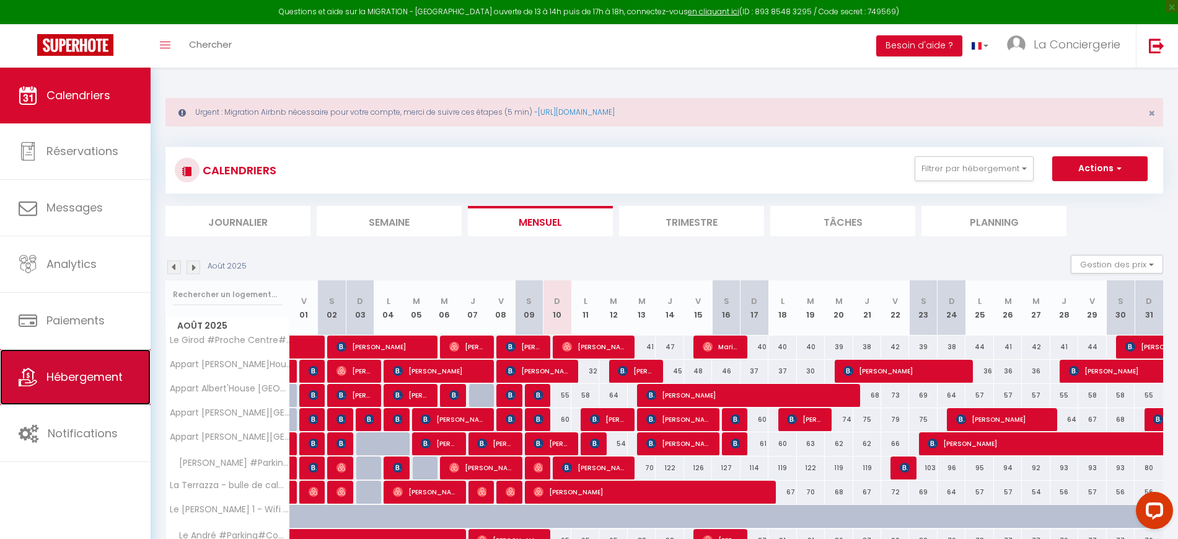
click at [112, 378] on span "Hébergement" at bounding box center [84, 376] width 76 height 15
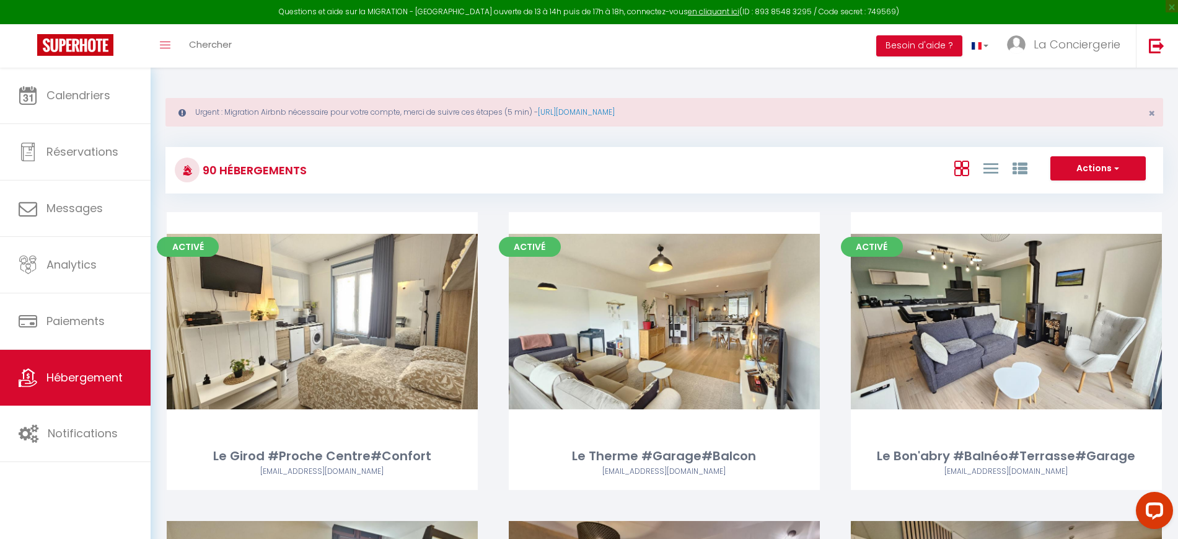
click at [774, 182] on div "Actions Créer un Hébergement Nouveau groupe" at bounding box center [830, 170] width 664 height 28
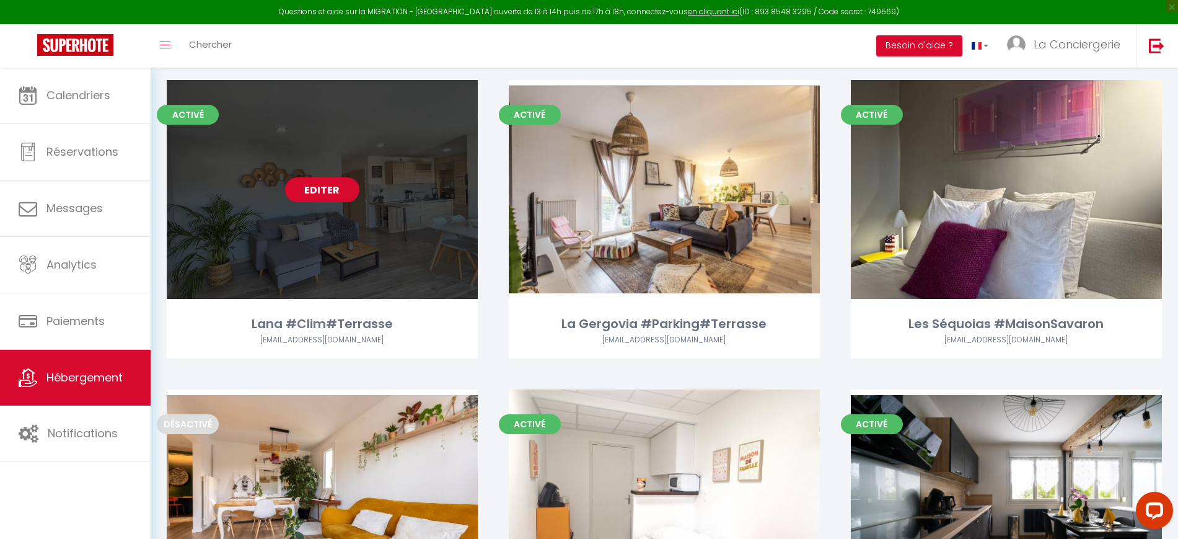
click at [332, 177] on link "Editer" at bounding box center [322, 189] width 74 height 25
select select "3"
select select "2"
select select "1"
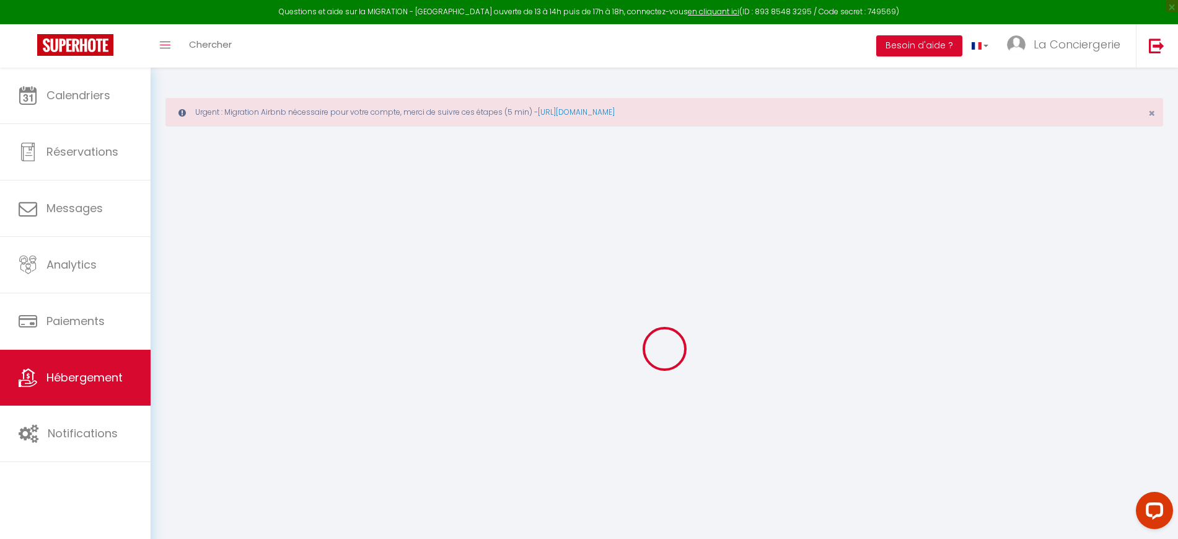
select select "+ 18 %"
select select "+ 5 %"
select select
checkbox input "false"
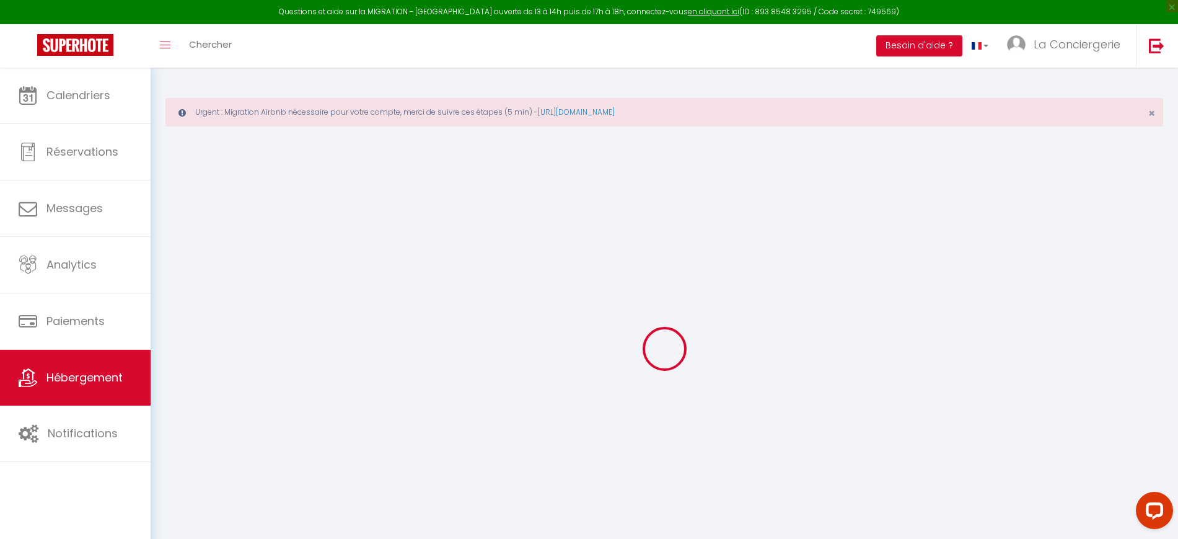
checkbox input "false"
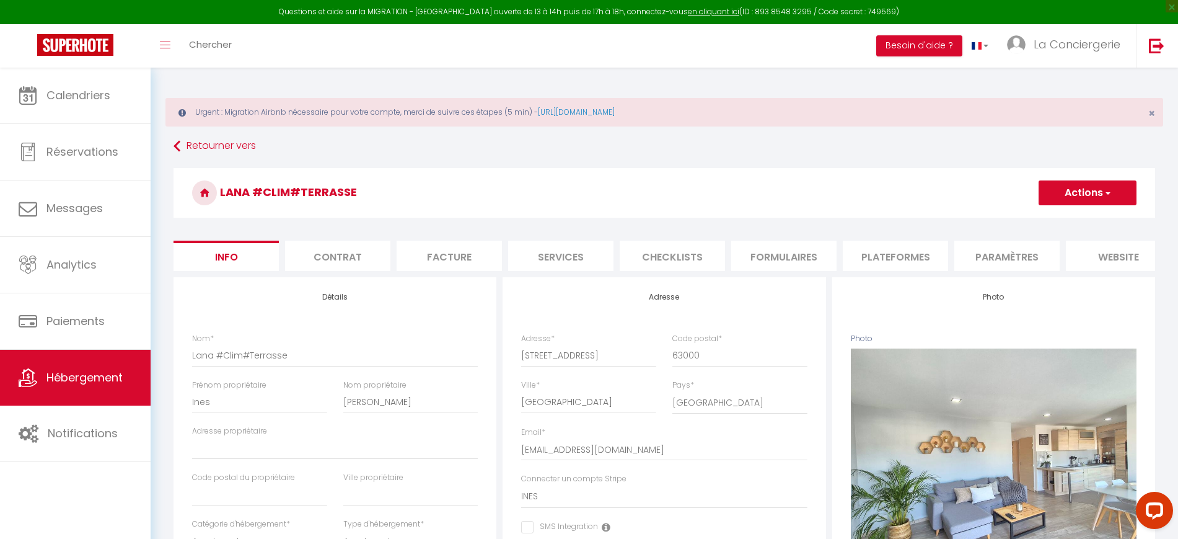
select select
checkbox input "false"
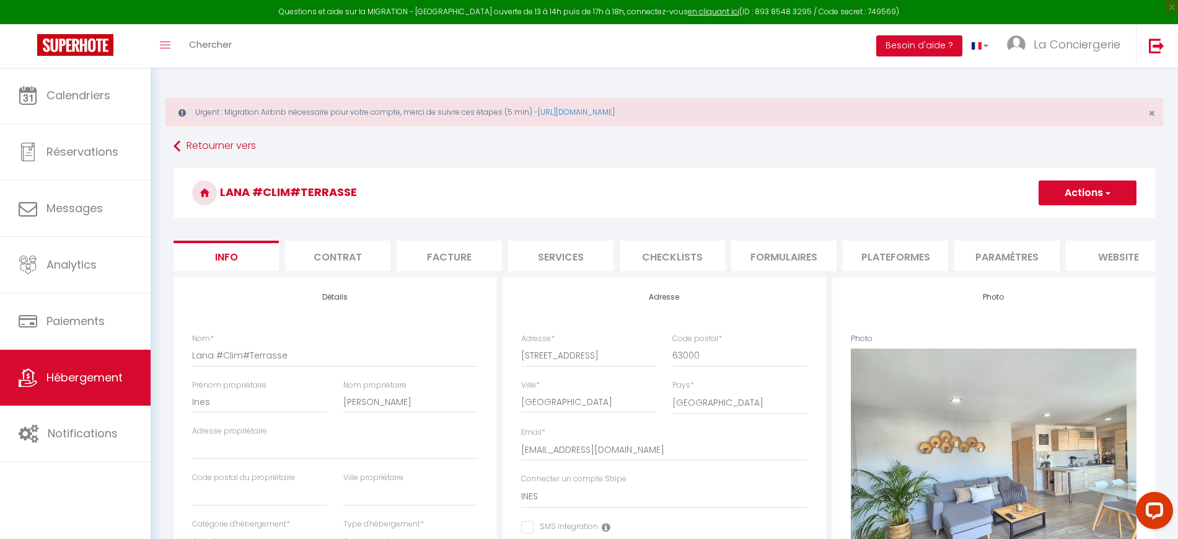
click at [876, 255] on li "Plateformes" at bounding box center [895, 256] width 105 height 30
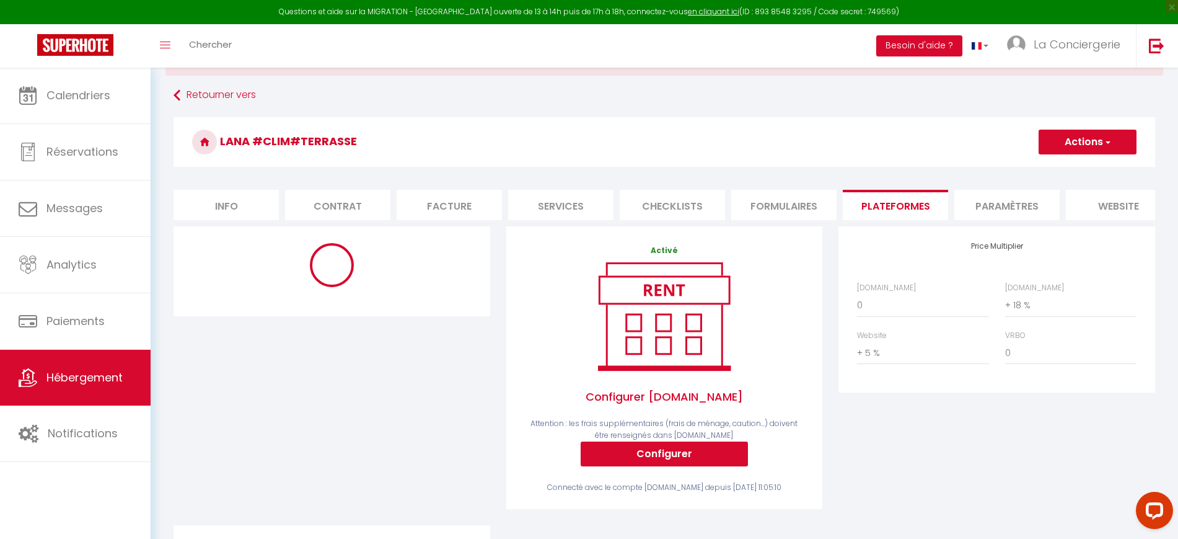
scroll to position [77, 0]
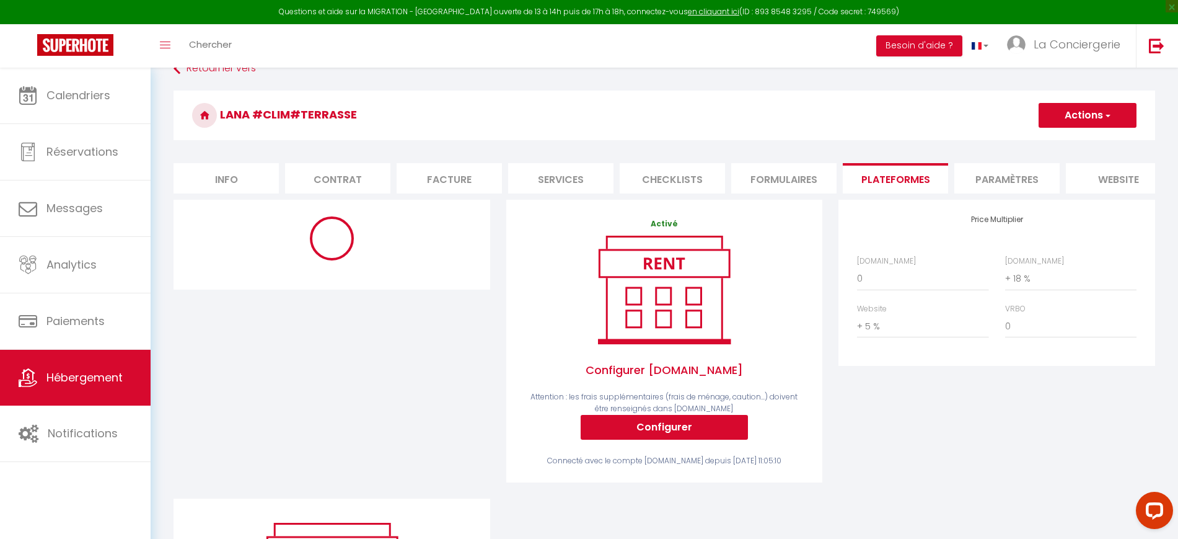
select select "8422-1338314537781441716"
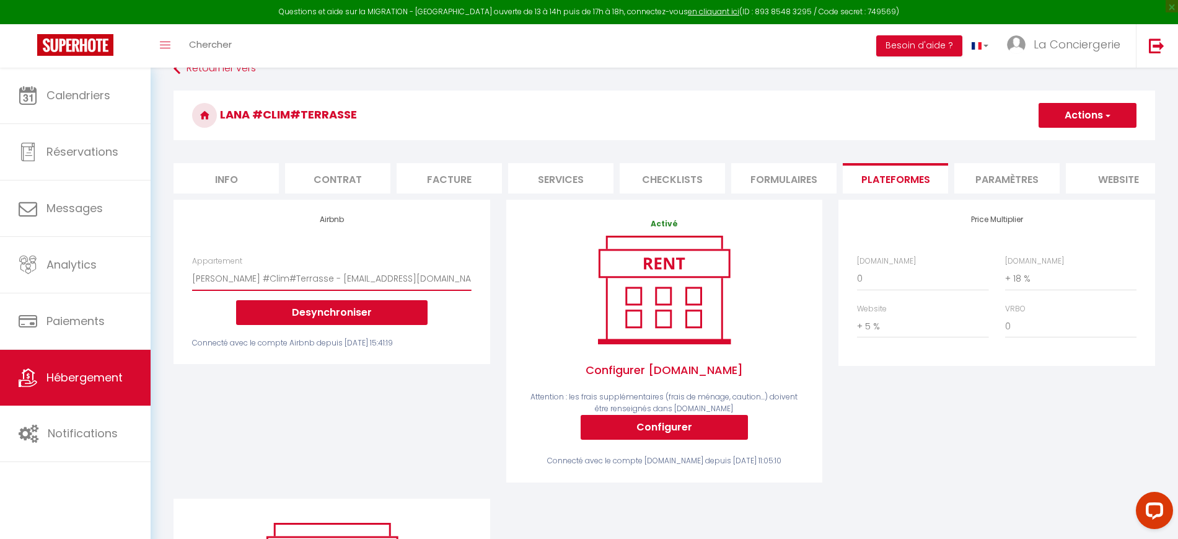
click at [365, 290] on select "Chez Bob - [GEOGRAPHIC_DATA] - [EMAIL_ADDRESS][DOMAIN_NAME] La Palmera #Cocon e…" at bounding box center [331, 279] width 279 height 24
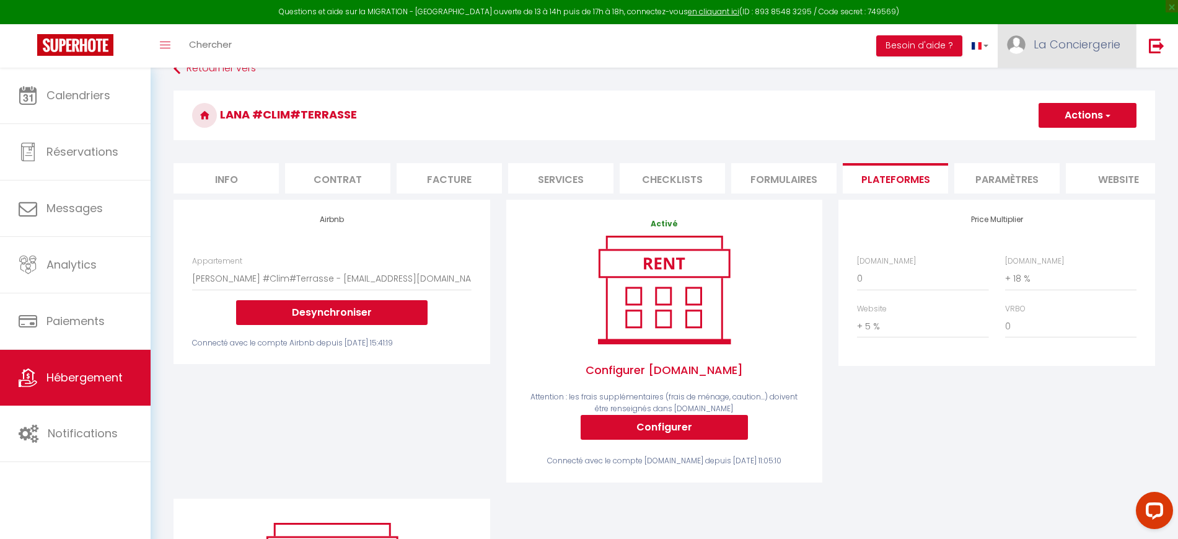
click at [1100, 58] on link "La Conciergerie" at bounding box center [1067, 45] width 138 height 43
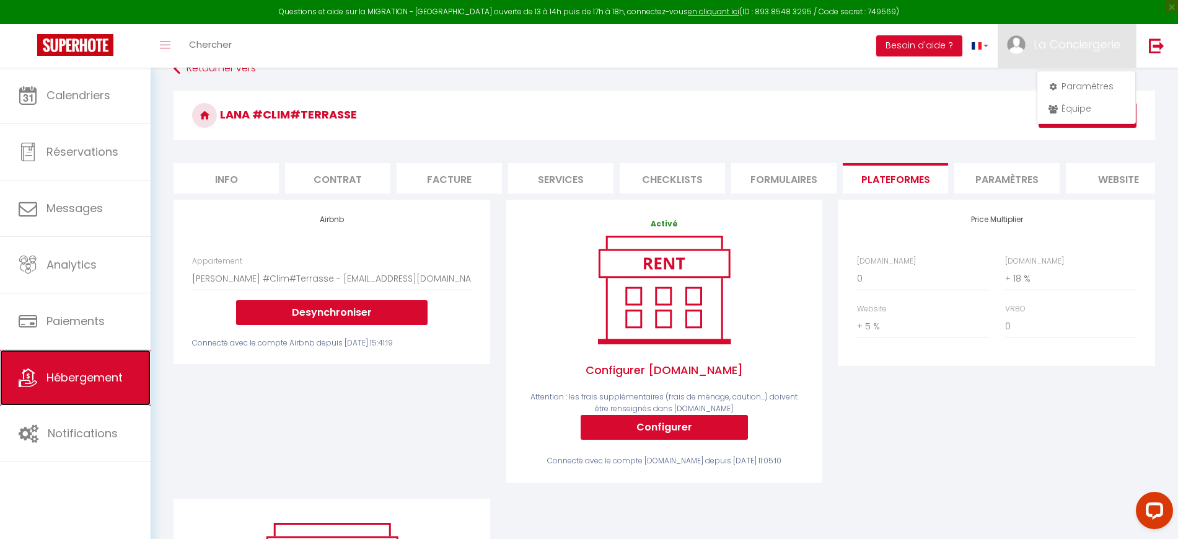
click at [91, 366] on link "Hébergement" at bounding box center [75, 378] width 151 height 56
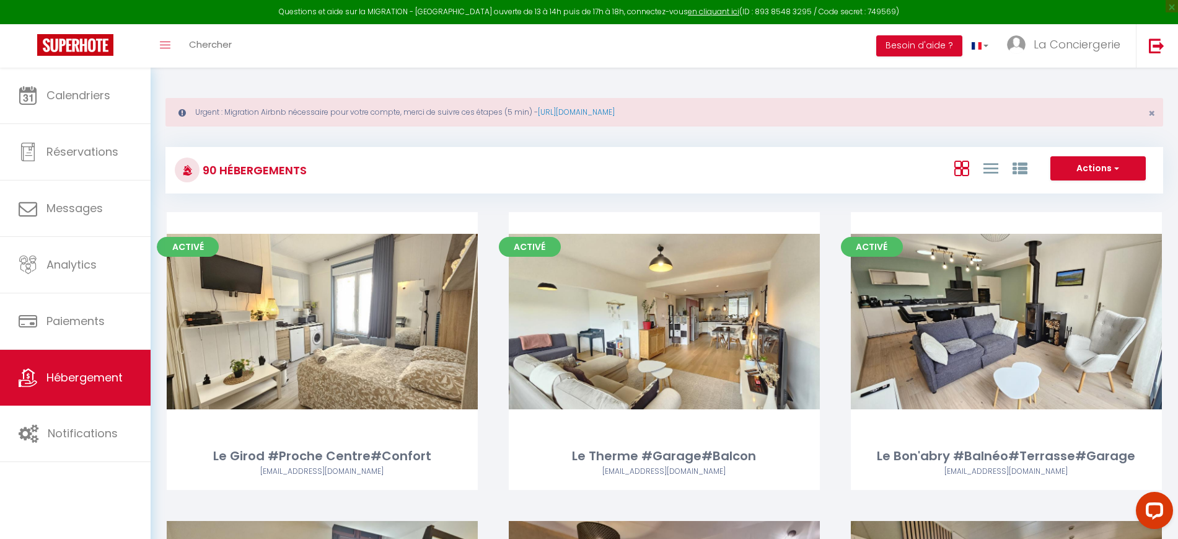
scroll to position [3604, 0]
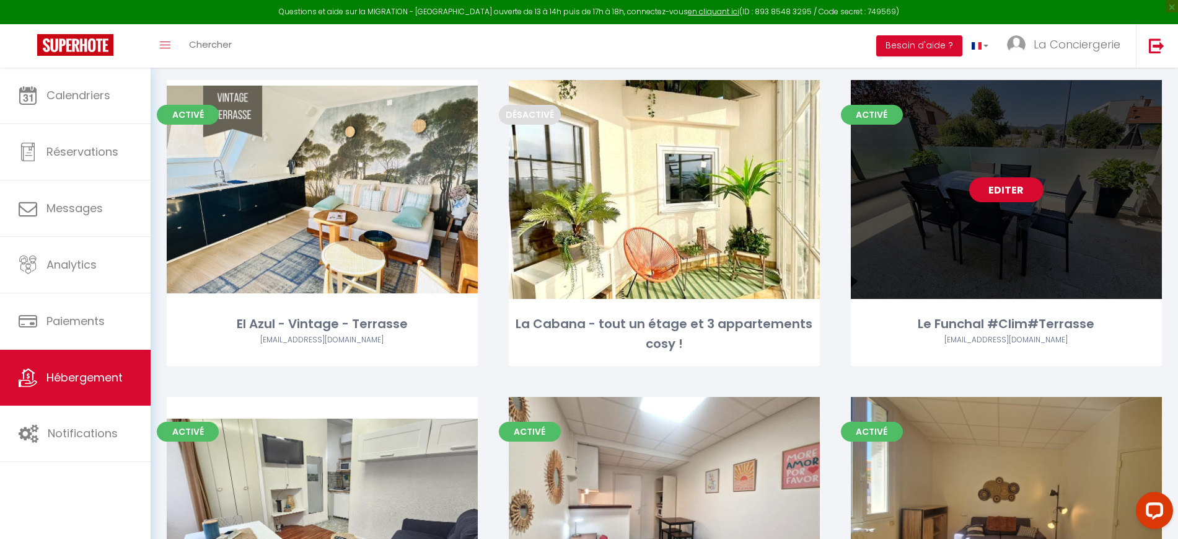
click at [1037, 177] on link "Editer" at bounding box center [1007, 189] width 74 height 25
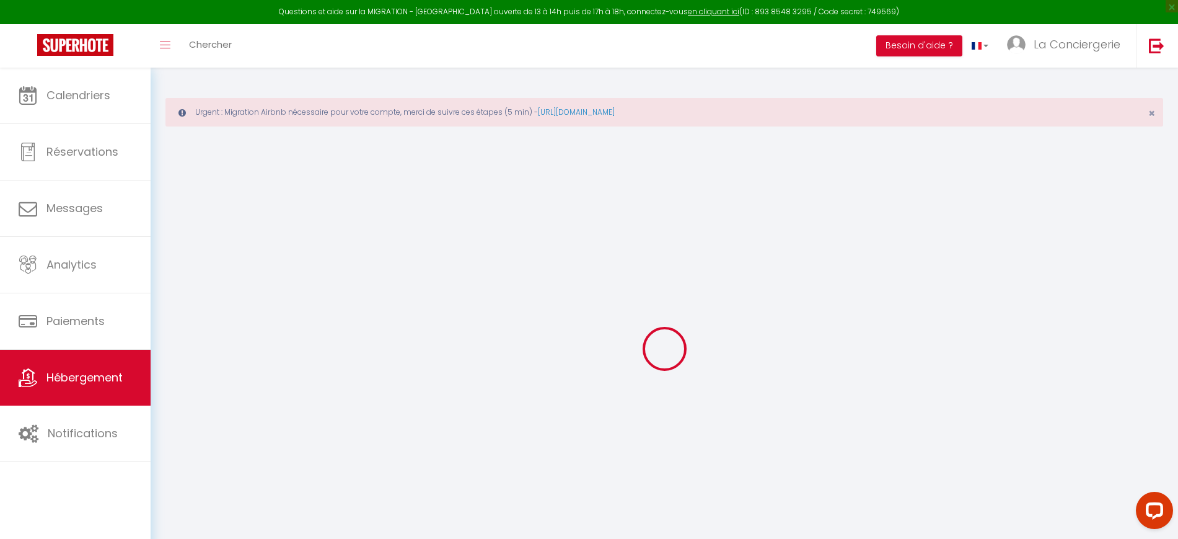
type input "Le Funchal #Clim#Terrasse"
type input "[PERSON_NAME]"
type input "Camara"
type input "63000"
type input "[GEOGRAPHIC_DATA]"
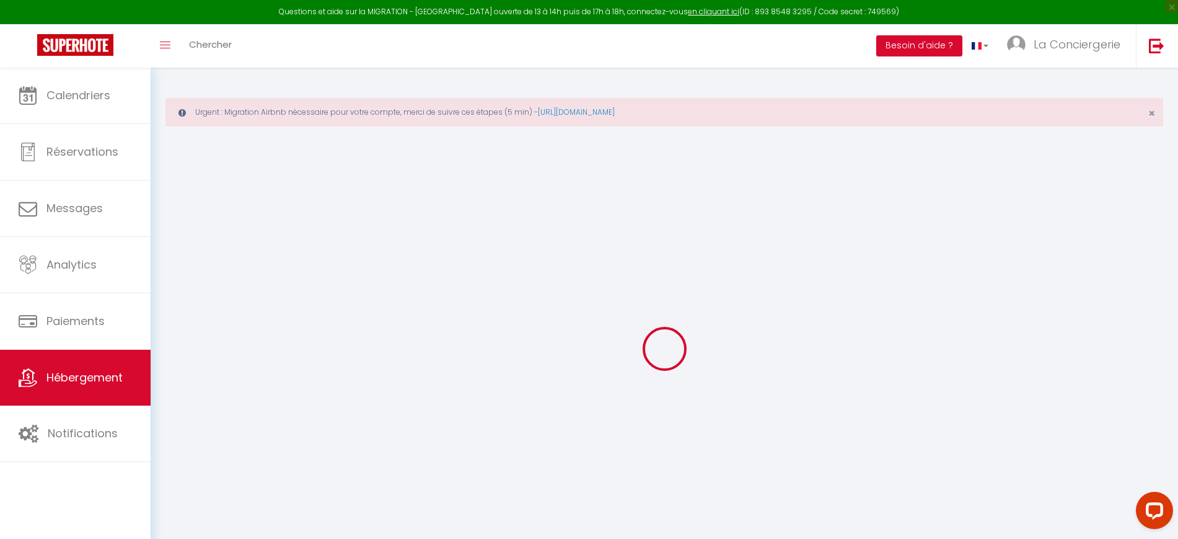
select select "condominium"
select select "6"
select select "2"
type input "70"
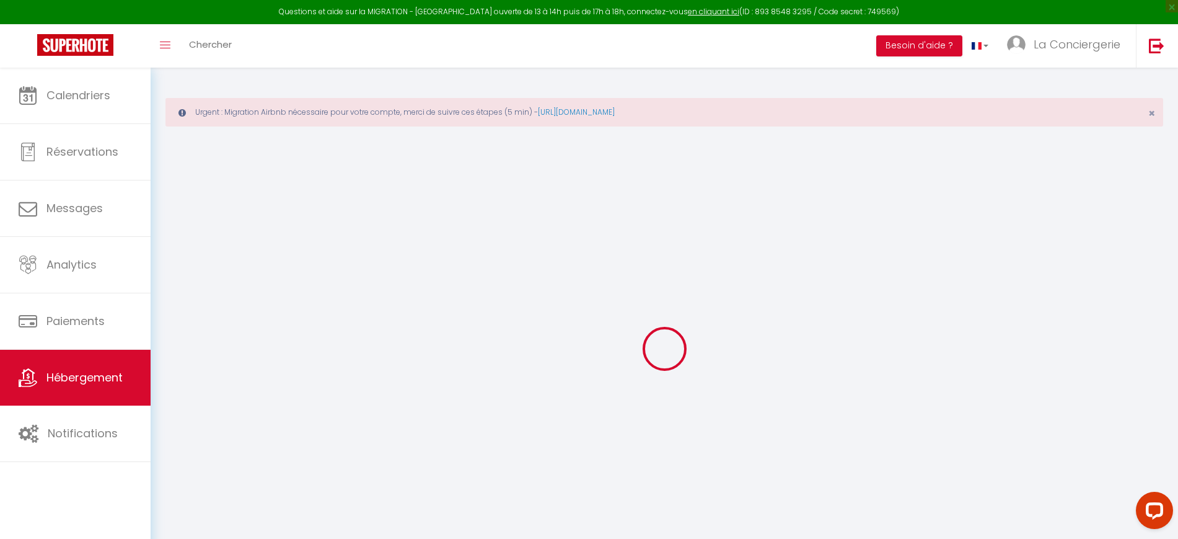
type input "40"
type input "1.50"
type input "300"
select select
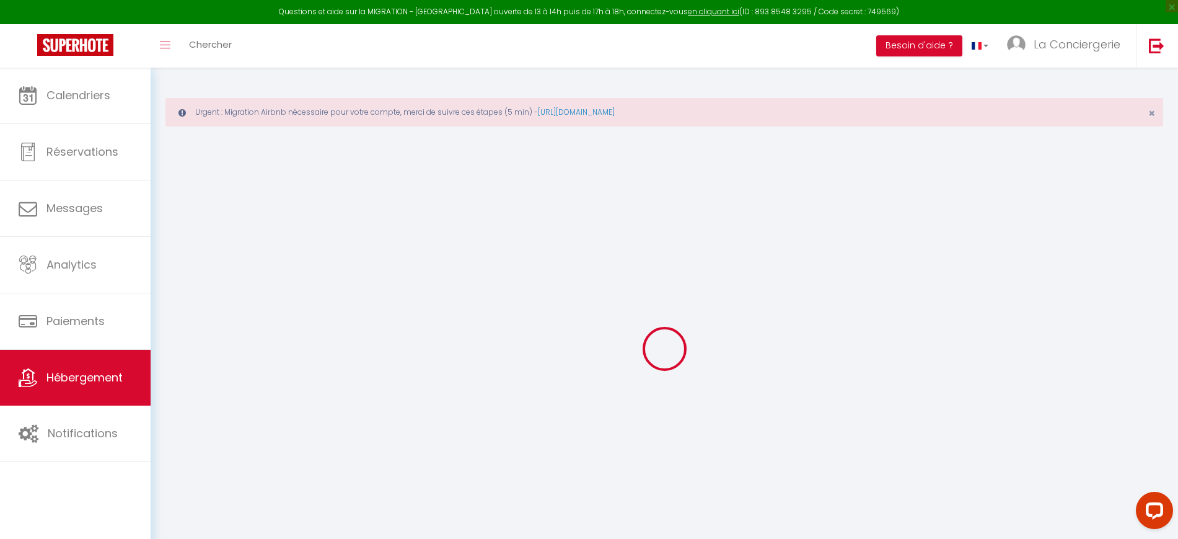
select select
type input "Rue Poncillon"
type input "63000"
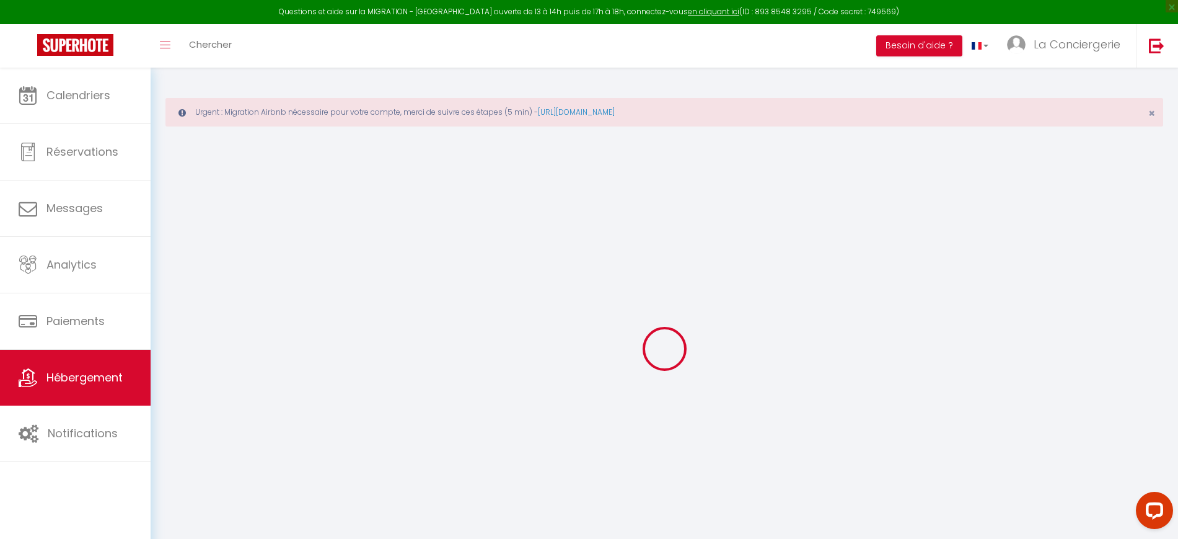
type input "[GEOGRAPHIC_DATA]"
type input "[EMAIL_ADDRESS][DOMAIN_NAME]"
select select "6085"
checkbox input "false"
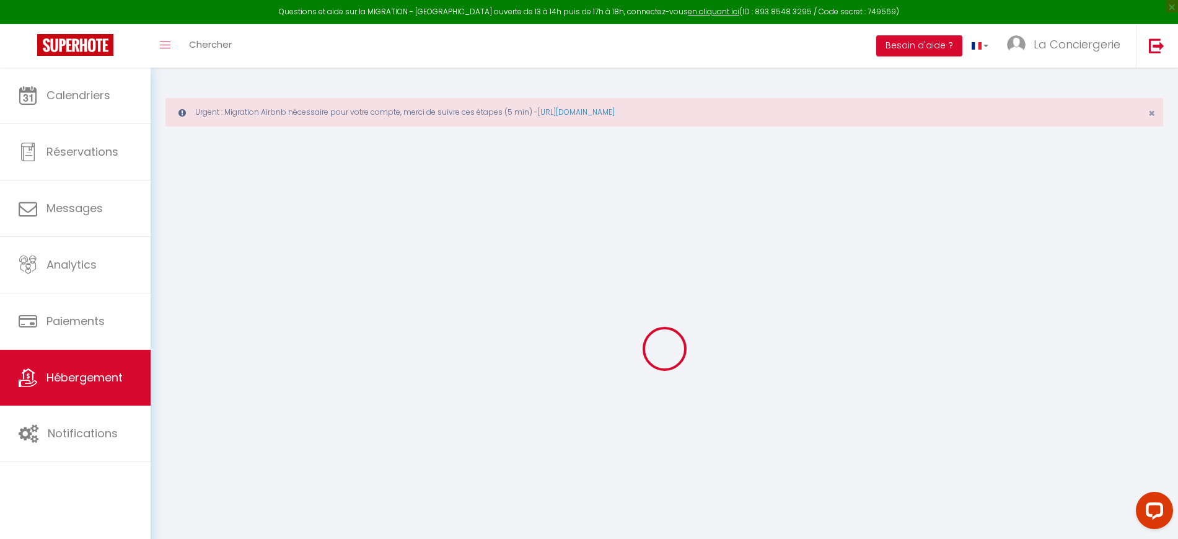
checkbox input "false"
type input "0"
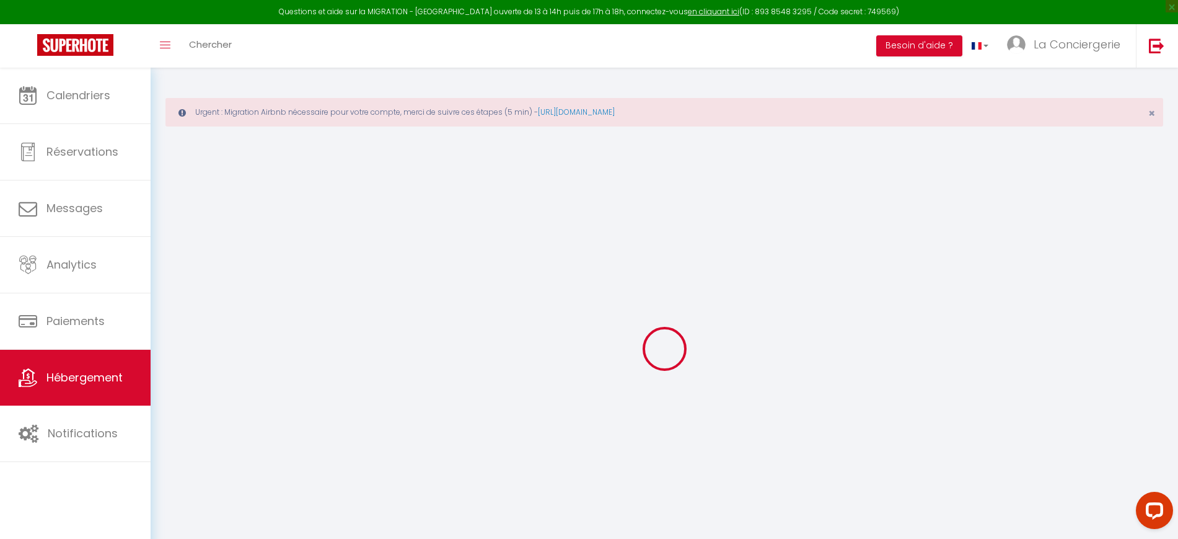
type input "0"
select select
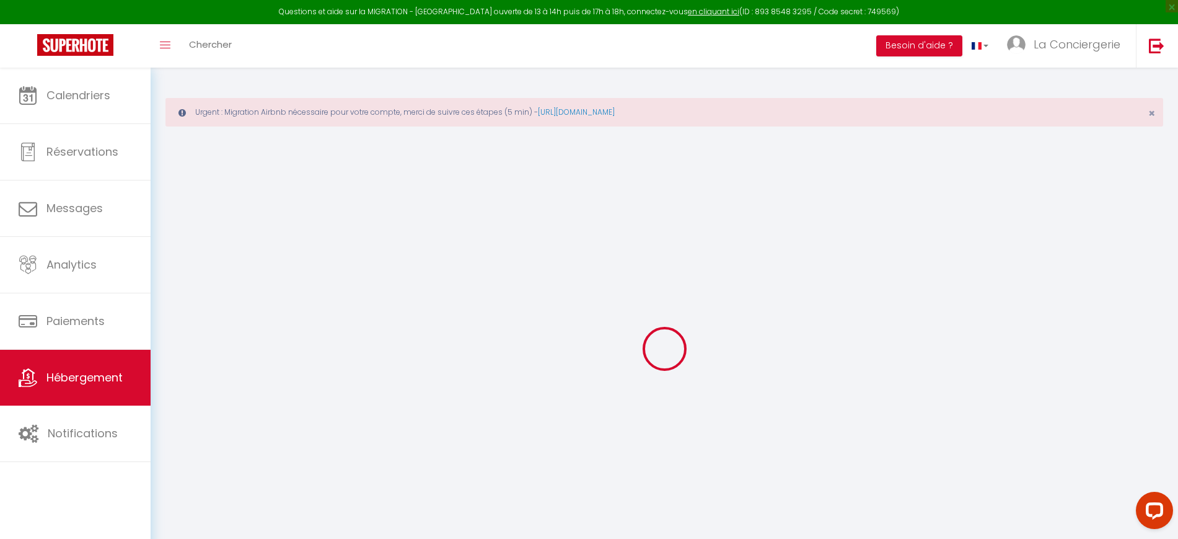
select select
checkbox input "false"
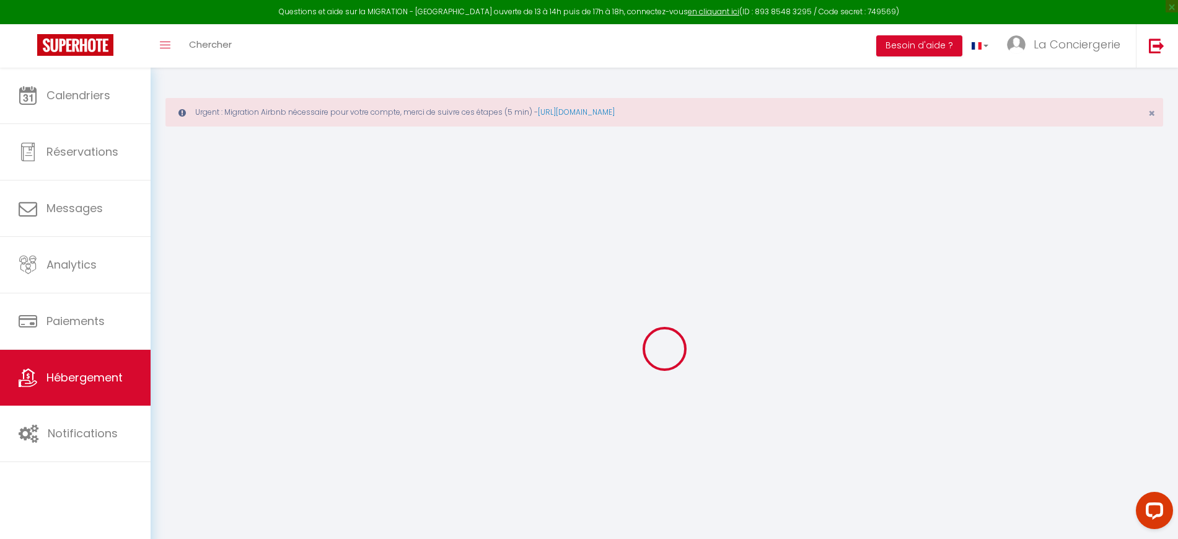
select select
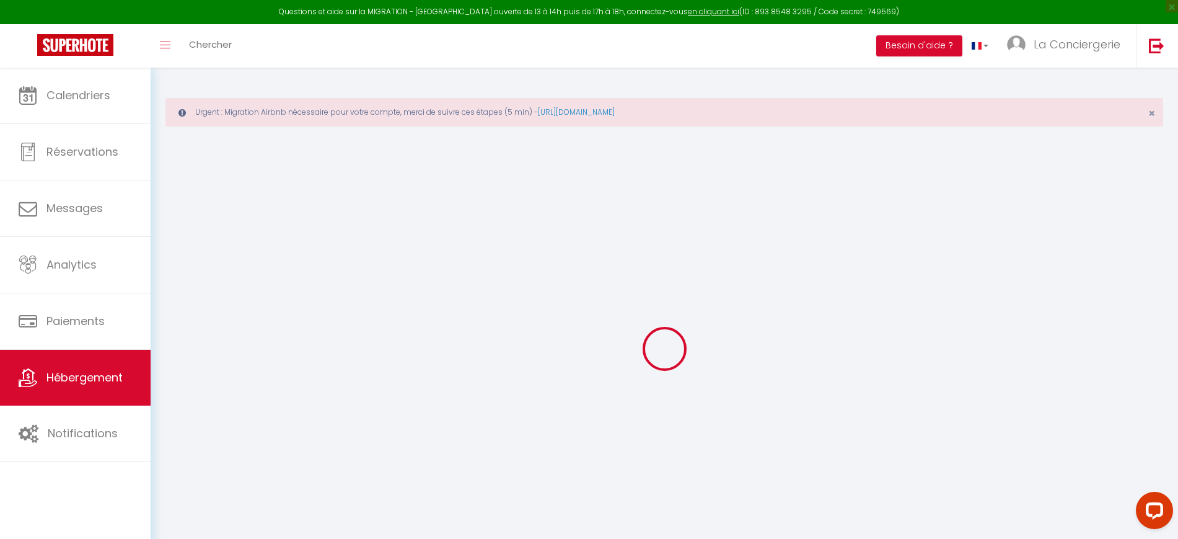
checkbox input "false"
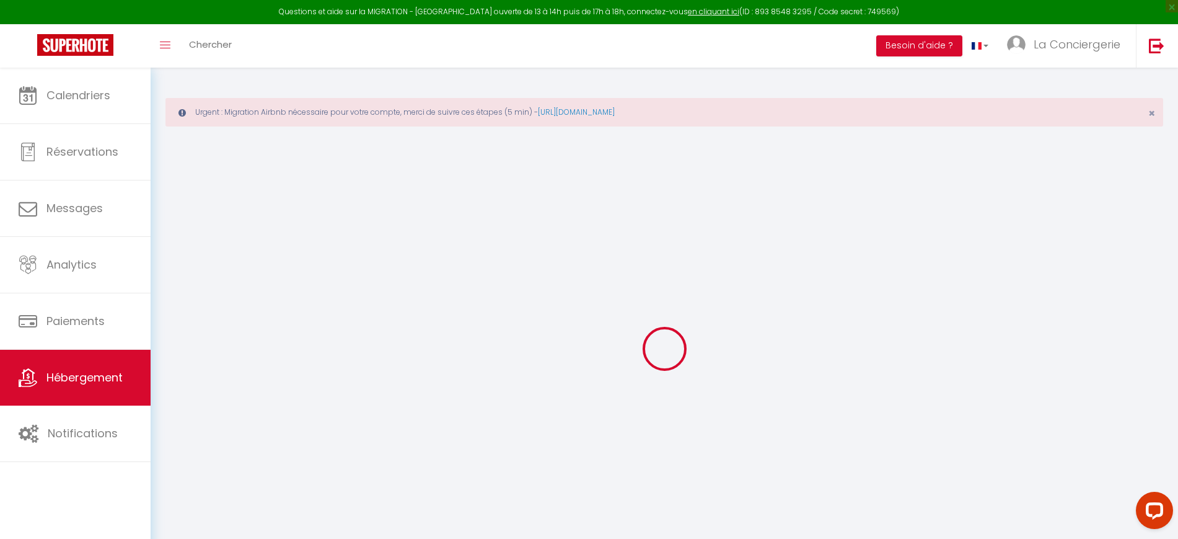
checkbox input "false"
select select "15:00"
select select "21:00"
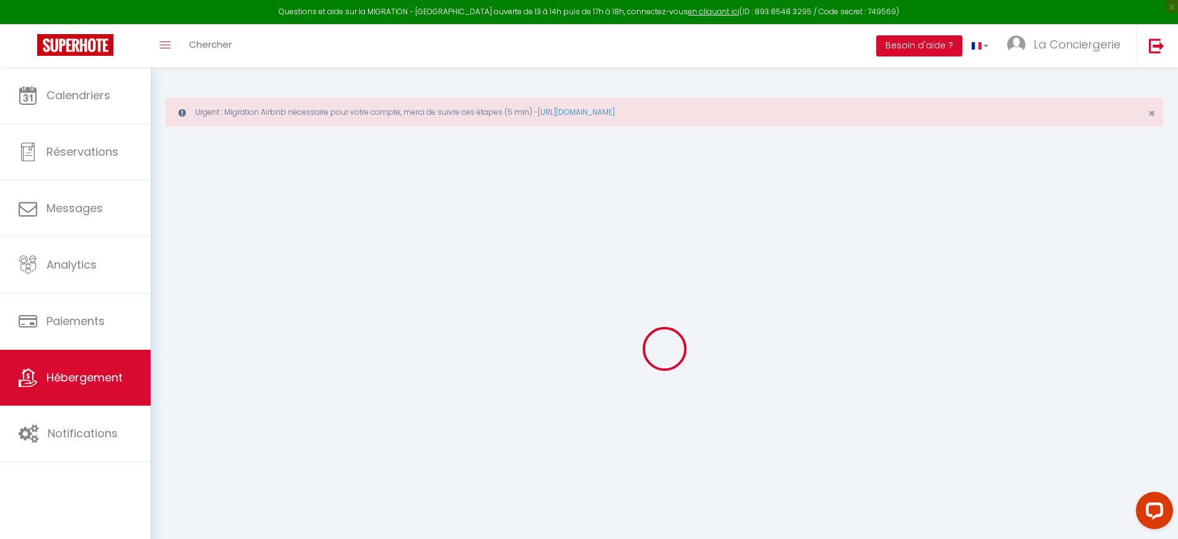
select select "11:00"
select select "30"
select select "120"
checkbox input "false"
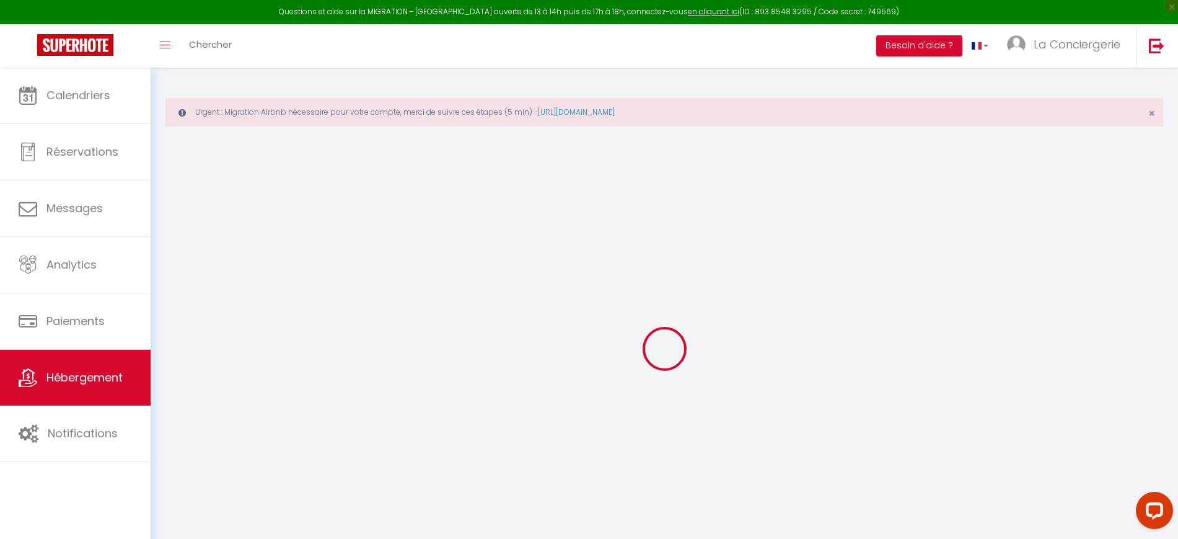
checkbox input "false"
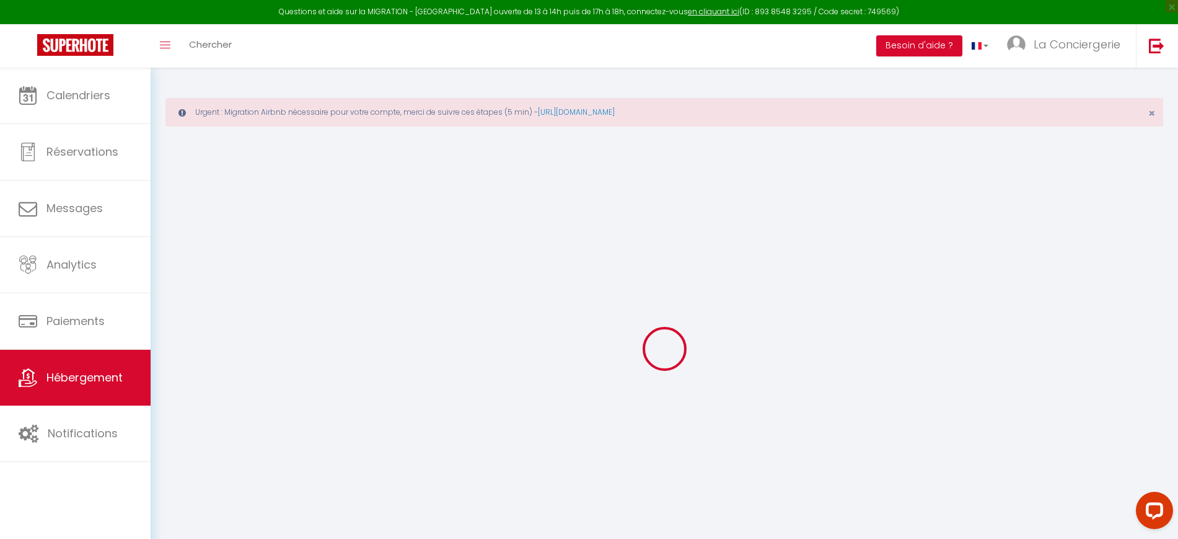
checkbox input "false"
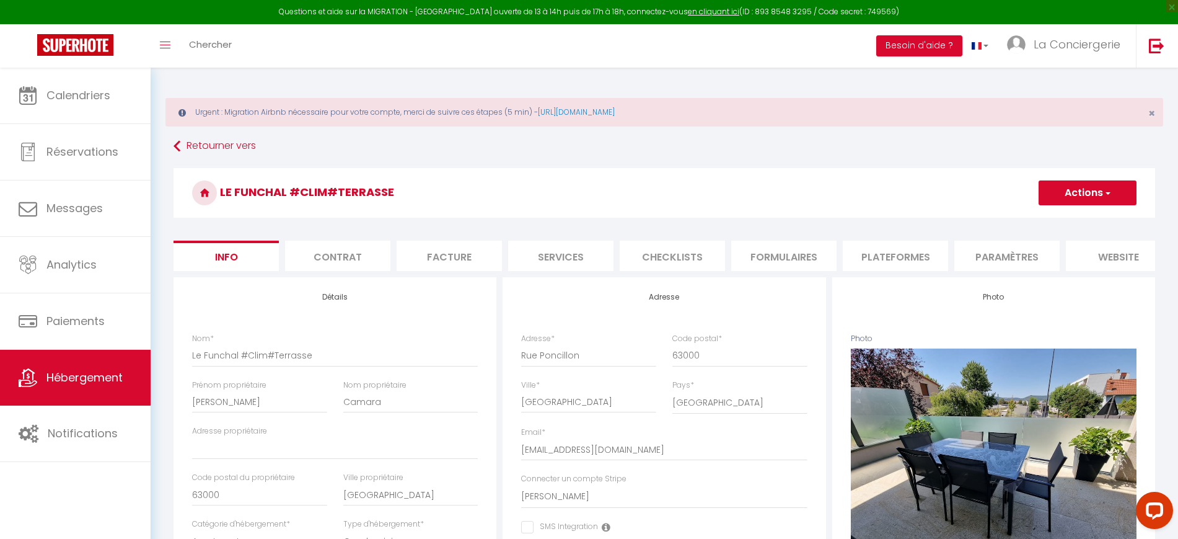
click at [926, 260] on li "Plateformes" at bounding box center [895, 256] width 105 height 30
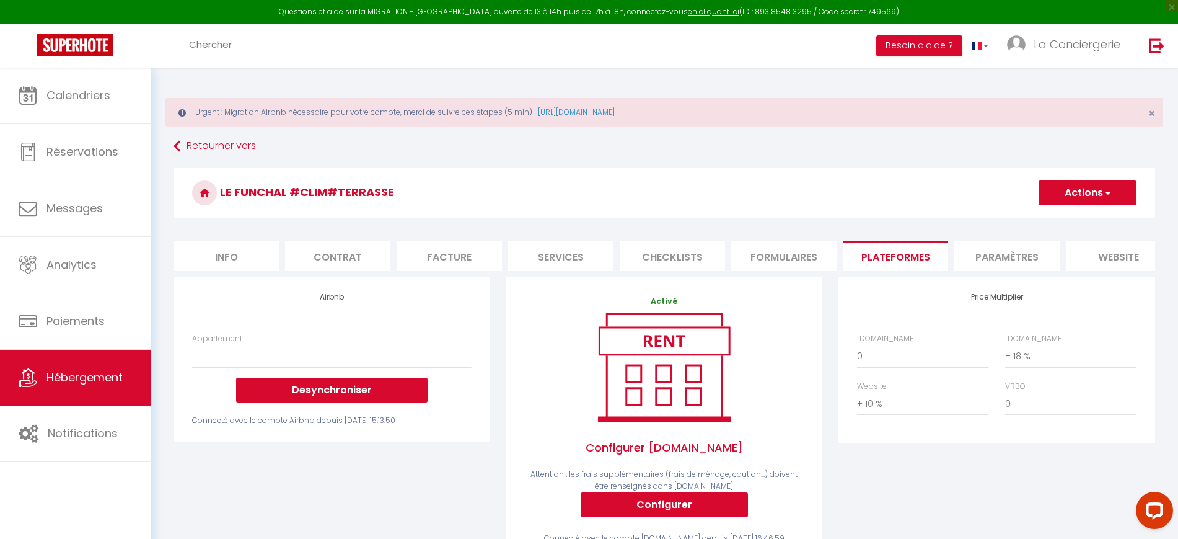
drag, startPoint x: 132, startPoint y: 498, endPoint x: 153, endPoint y: 481, distance: 26.4
click at [132, 498] on div "Calendriers Réservations Messages Analytics Paiements Hébergement Notifications" at bounding box center [75, 317] width 151 height 498
click at [306, 367] on select "Chez Bob - [GEOGRAPHIC_DATA] - [EMAIL_ADDRESS][DOMAIN_NAME] La Palmera #Cocon e…" at bounding box center [331, 356] width 279 height 24
click at [307, 366] on select "Chez Bob - [GEOGRAPHIC_DATA] - [EMAIL_ADDRESS][DOMAIN_NAME] La Palmera #Cocon e…" at bounding box center [331, 356] width 279 height 24
click at [1144, 46] on link at bounding box center [1156, 45] width 41 height 43
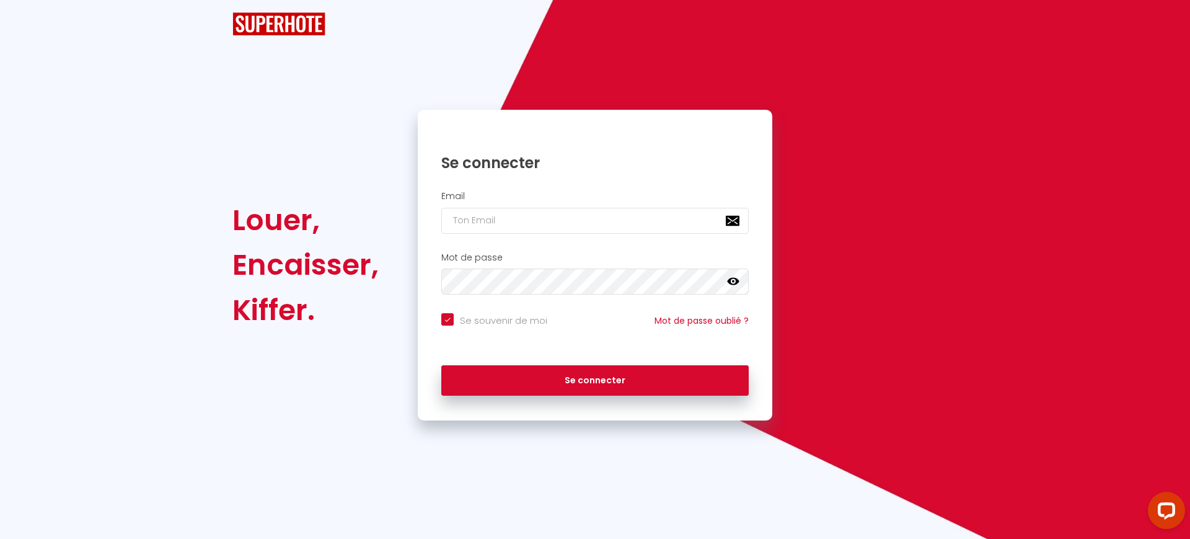
checkbox input "true"
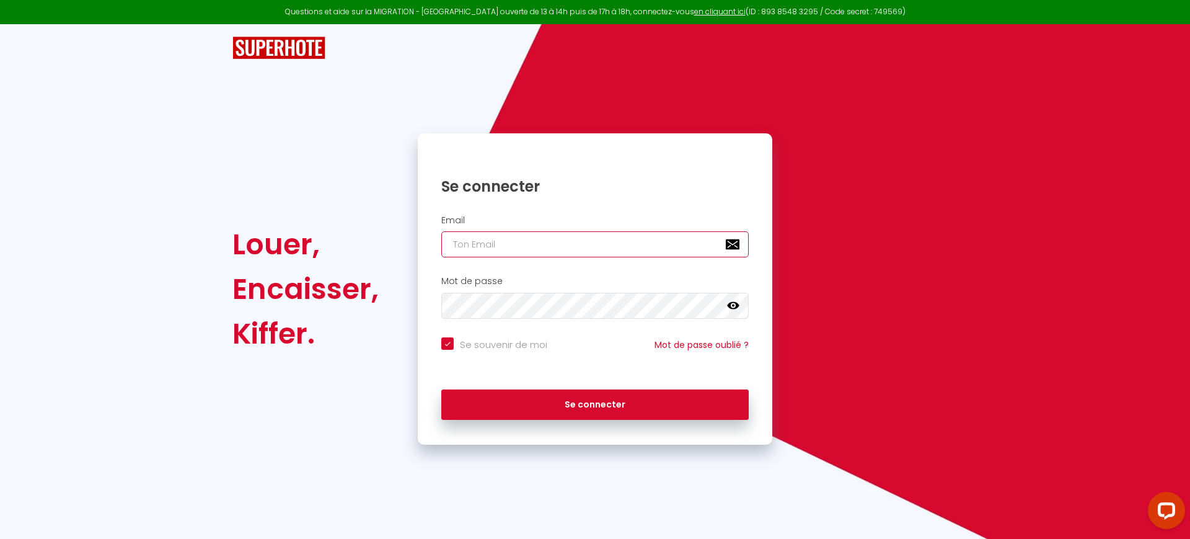
click at [531, 247] on input "email" at bounding box center [594, 244] width 307 height 26
paste input "[EMAIL_ADDRESS][DOMAIN_NAME]"
type input "[EMAIL_ADDRESS][DOMAIN_NAME]"
checkbox input "true"
type input "[EMAIL_ADDRESS][DOMAIN_NAME]"
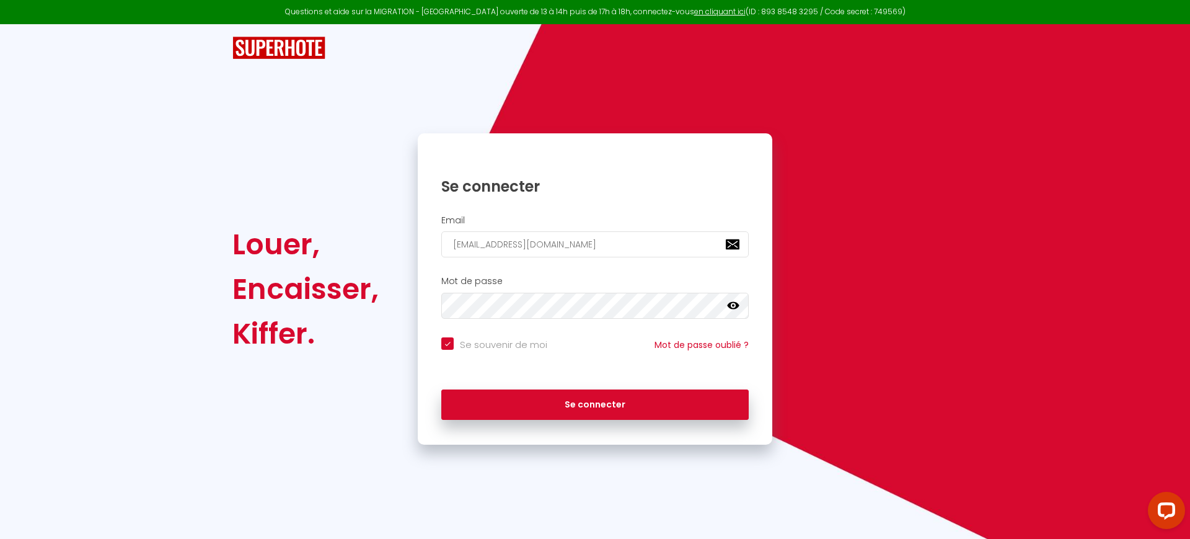
click at [495, 350] on label "Se souvenir de moi" at bounding box center [501, 344] width 94 height 15
click at [495, 350] on input "Se souvenir de moi" at bounding box center [494, 343] width 106 height 12
checkbox input "false"
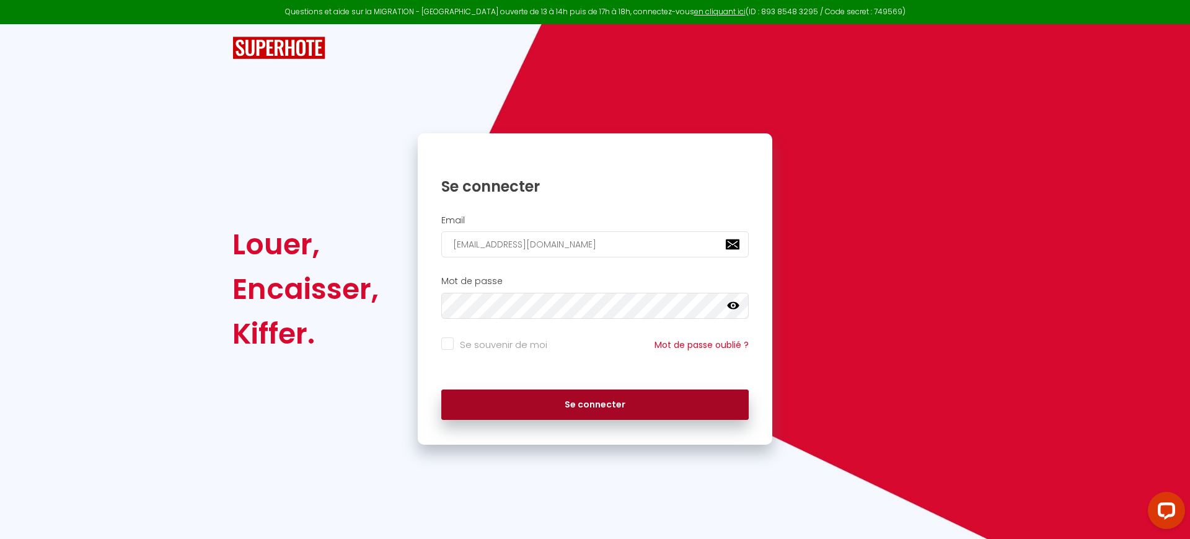
click at [524, 407] on button "Se connecter" at bounding box center [594, 404] width 307 height 31
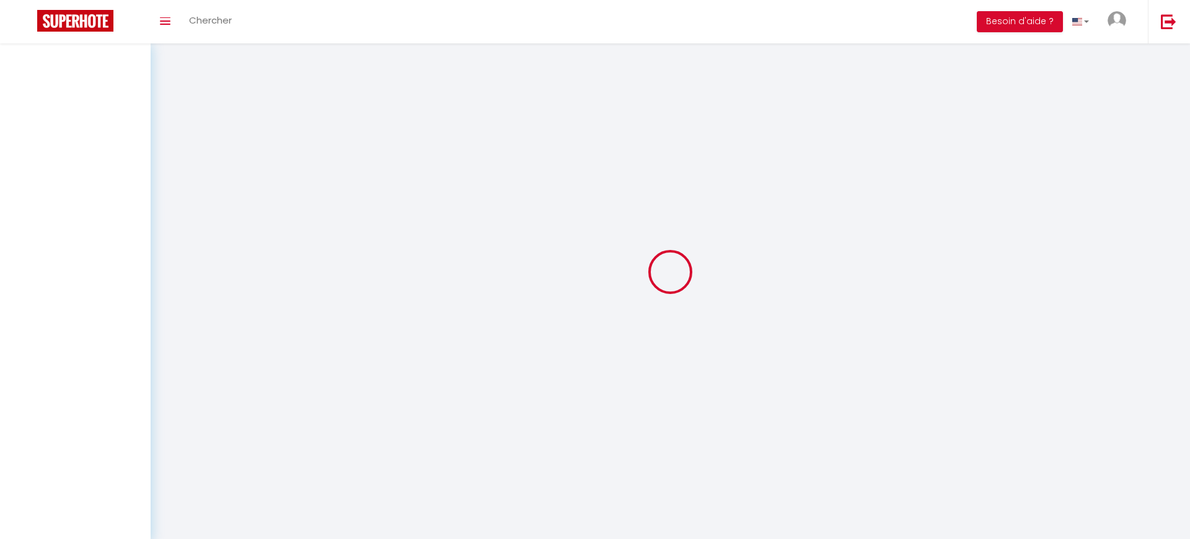
select select "28"
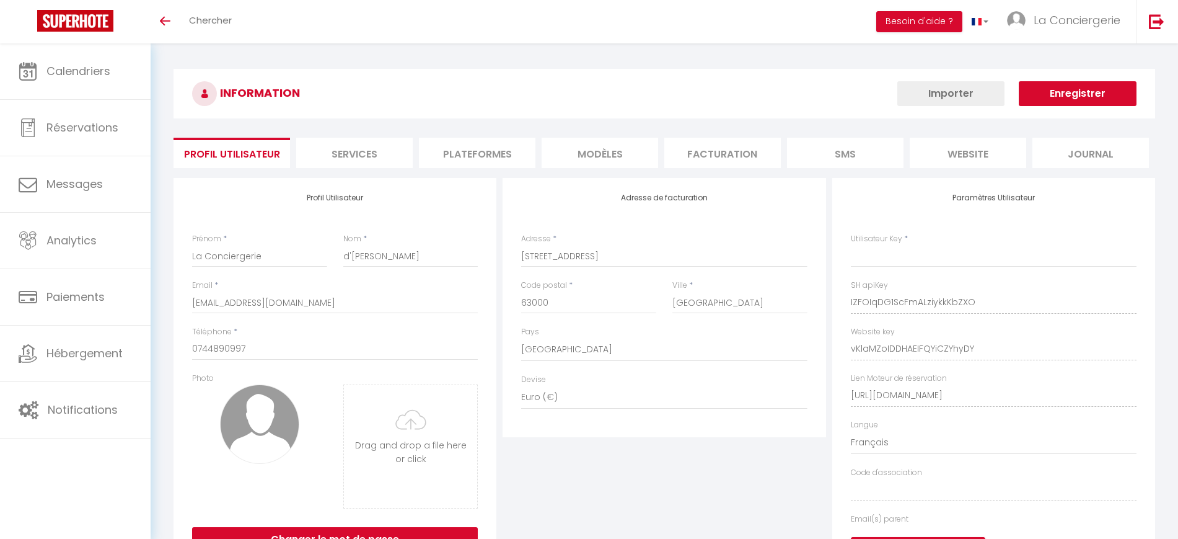
type input "IZFOIqDG1ScFmALziykkKbZXO"
type input "vKlaMZoIDDHAEIFQYiCZYhyDY"
type input "[URL][DOMAIN_NAME]"
select select "fr"
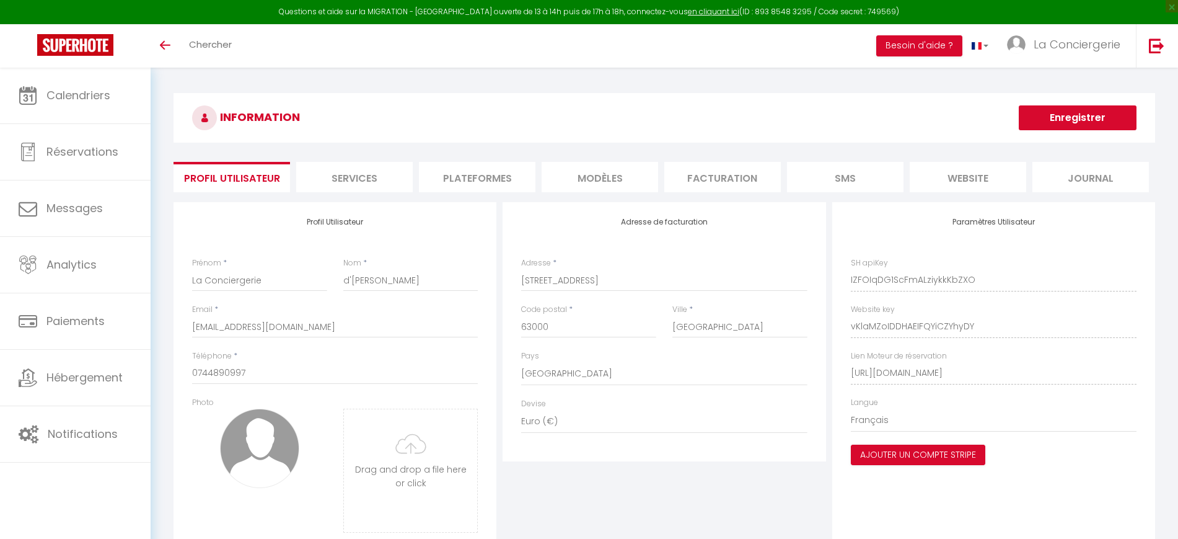
click at [505, 148] on div "INFORMATION Enregistrer" at bounding box center [665, 121] width 982 height 56
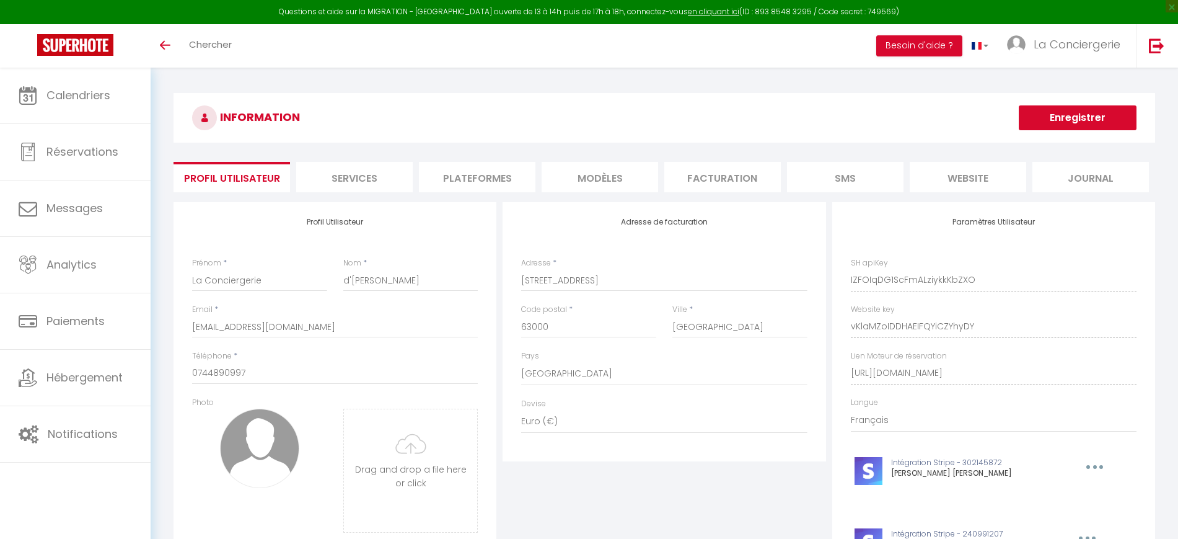
click at [457, 171] on li "Plateformes" at bounding box center [477, 177] width 117 height 30
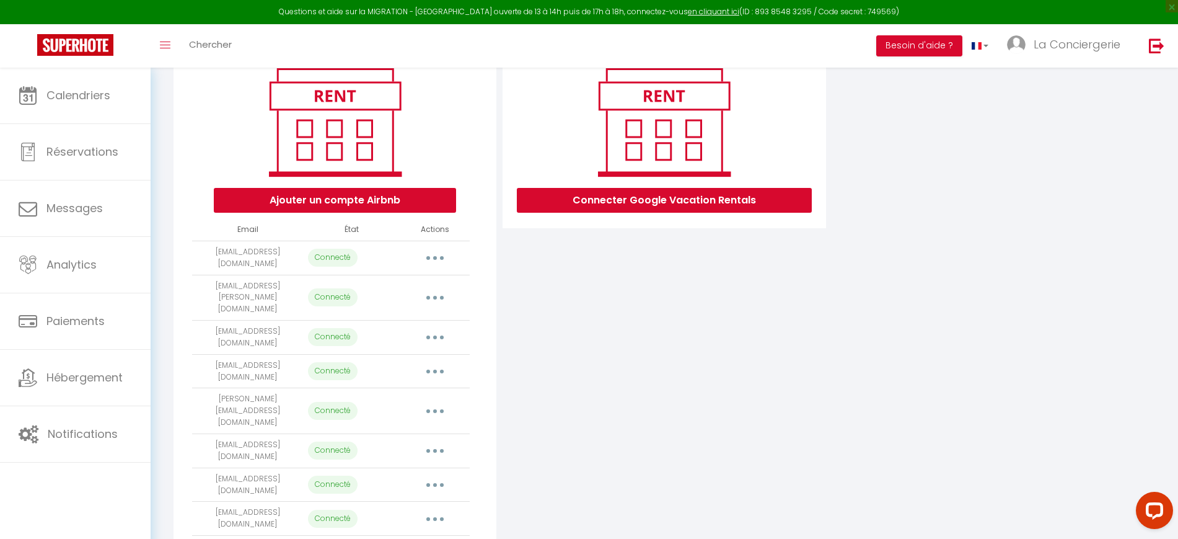
click at [432, 250] on button "button" at bounding box center [435, 258] width 35 height 20
click at [426, 285] on link "Importer les appartements" at bounding box center [380, 285] width 137 height 21
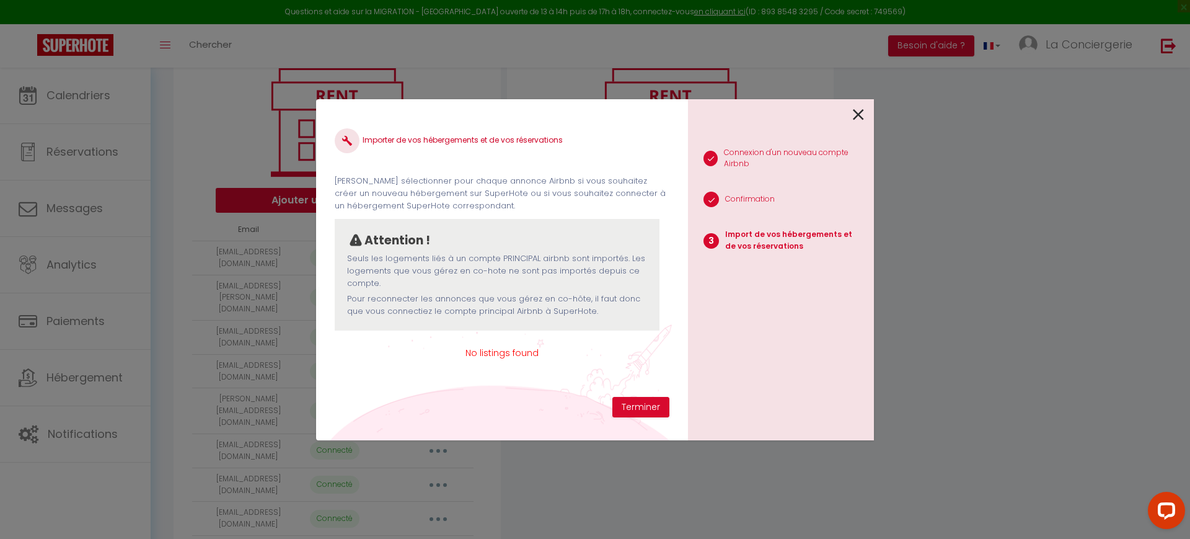
click at [859, 117] on icon at bounding box center [858, 114] width 11 height 19
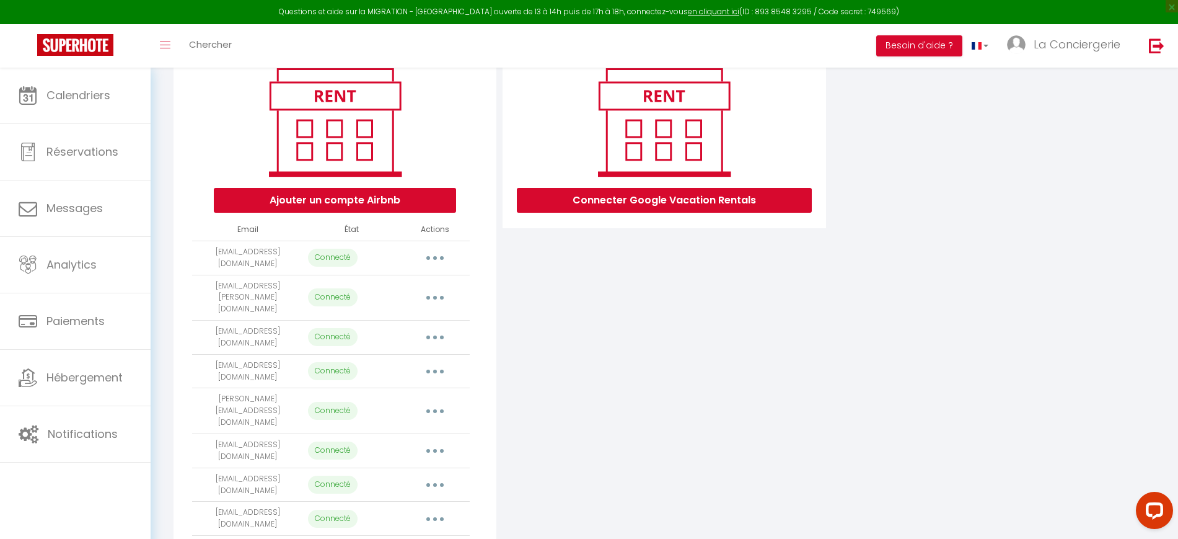
drag, startPoint x: 273, startPoint y: 262, endPoint x: 197, endPoint y: 250, distance: 77.9
click at [197, 250] on td "[EMAIL_ADDRESS][DOMAIN_NAME]" at bounding box center [247, 258] width 111 height 34
copy td "[EMAIL_ADDRESS][DOMAIN_NAME]"
